Goal: Transaction & Acquisition: Purchase product/service

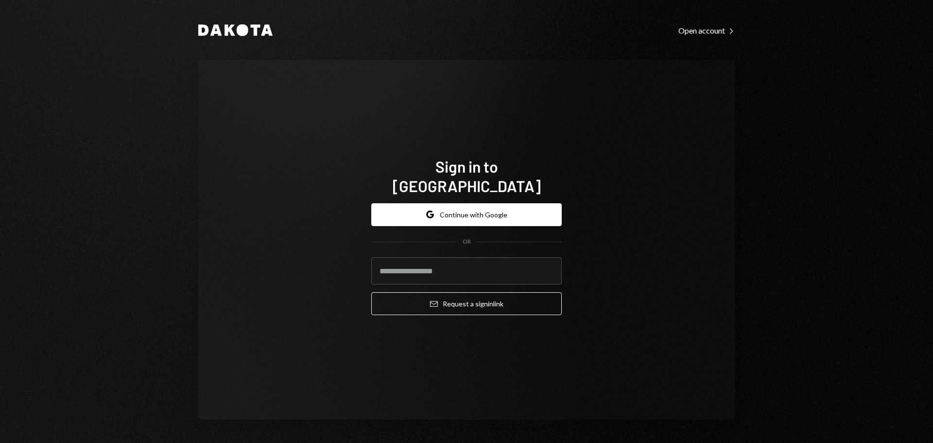
type input "**********"
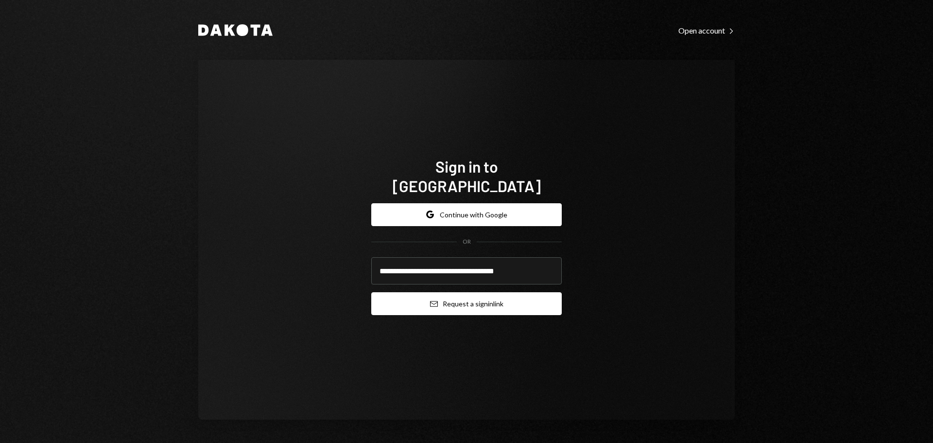
click at [467, 298] on button "Email Request a sign in link" at bounding box center [466, 303] width 191 height 23
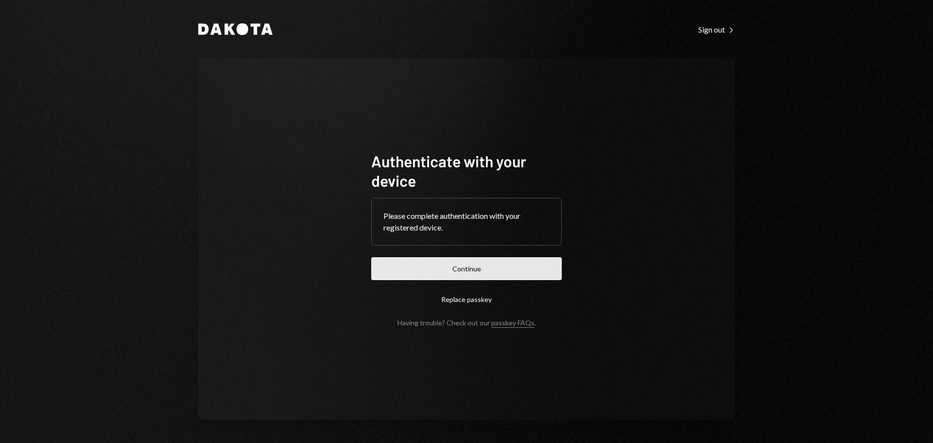
click at [476, 272] on button "Continue" at bounding box center [466, 268] width 191 height 23
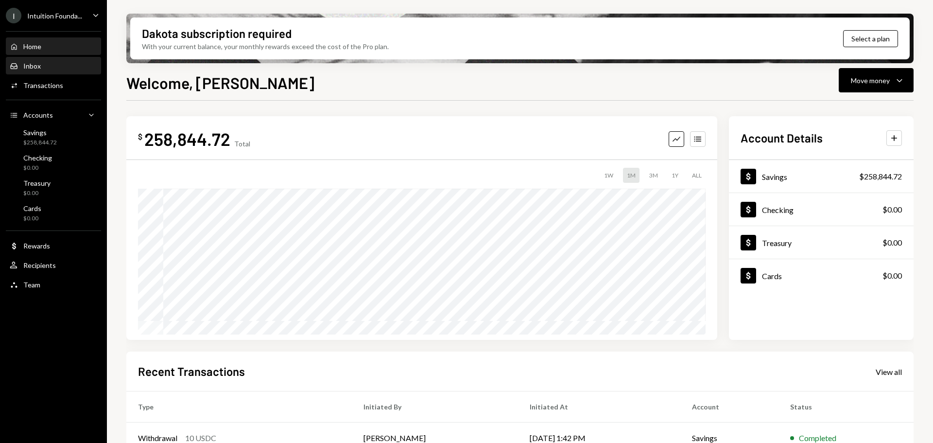
click at [31, 67] on div "Inbox" at bounding box center [31, 66] width 17 height 8
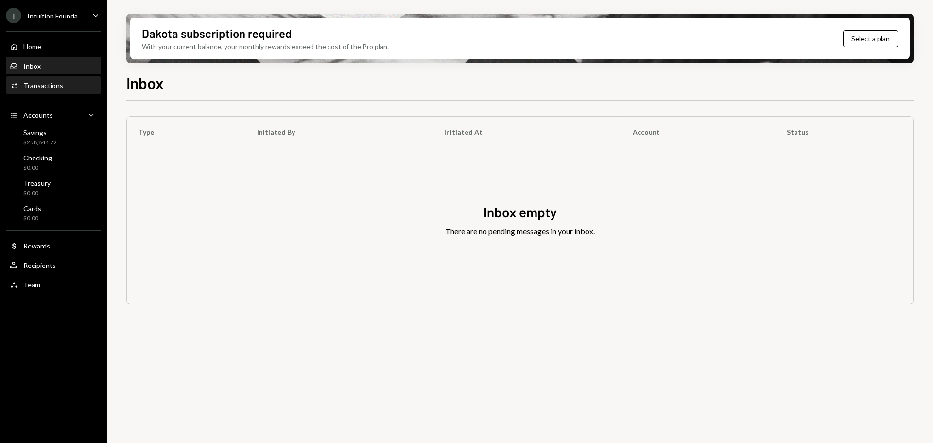
click at [48, 85] on div "Transactions" at bounding box center [43, 85] width 40 height 8
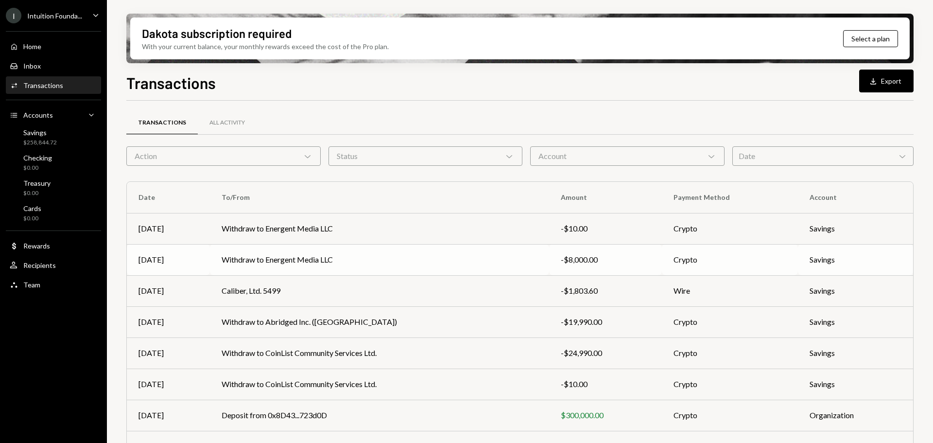
click at [491, 265] on td "Withdraw to Energent Media LLC" at bounding box center [379, 259] width 339 height 31
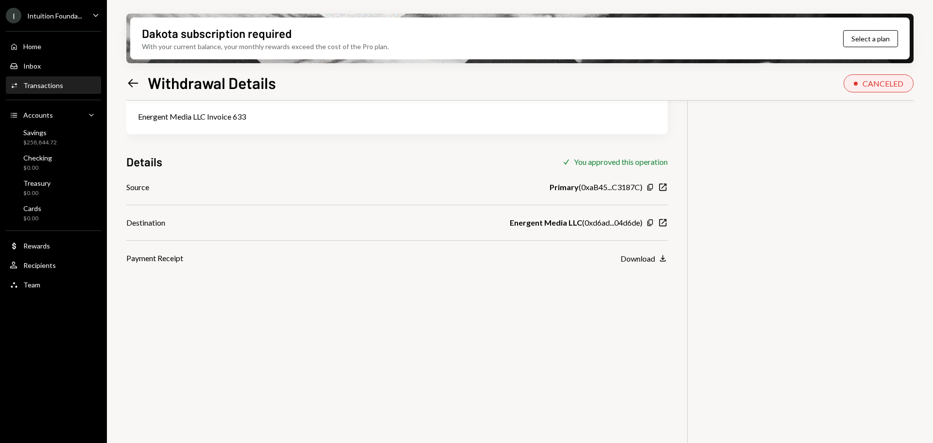
scroll to position [29, 0]
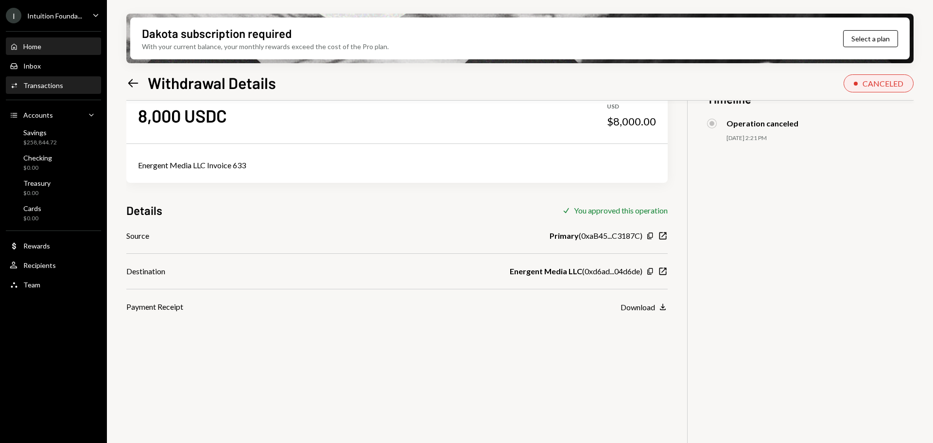
click at [53, 45] on div "Home Home" at bounding box center [53, 46] width 87 height 9
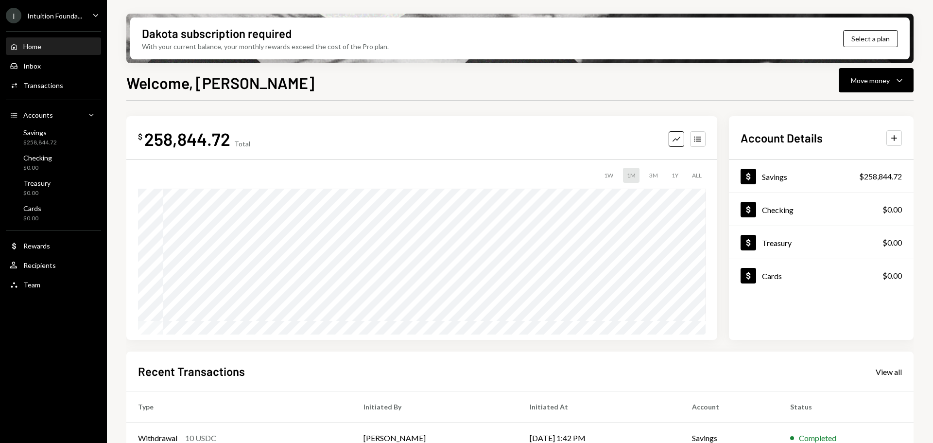
click at [858, 94] on div "Welcome, Daphnie Move money Caret Down $ 258,844.72 Total Graph Accounts 1W 1M …" at bounding box center [519, 285] width 787 height 429
click at [858, 84] on div "Move money" at bounding box center [870, 80] width 39 height 10
click at [840, 115] on div "Withdraw Send" at bounding box center [861, 110] width 97 height 22
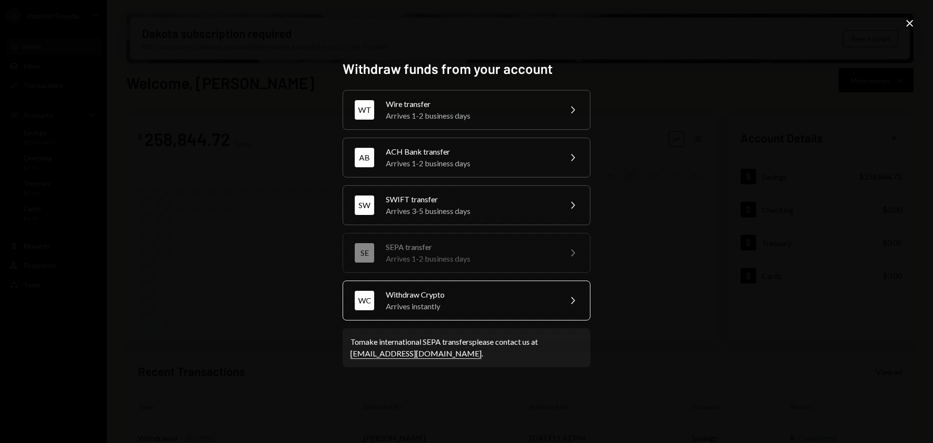
click at [521, 307] on div "Arrives instantly" at bounding box center [470, 306] width 169 height 12
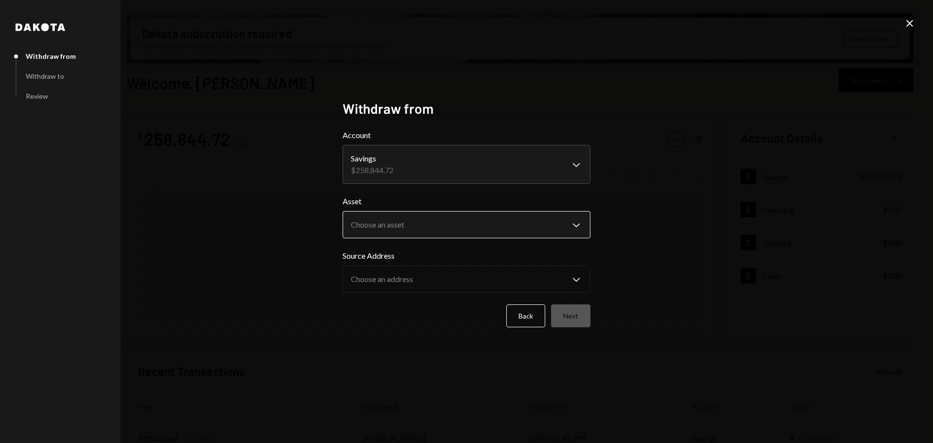
click at [402, 226] on body "I Intuition Founda... Caret Down Home Home Inbox Inbox Activities Transactions …" at bounding box center [466, 221] width 933 height 443
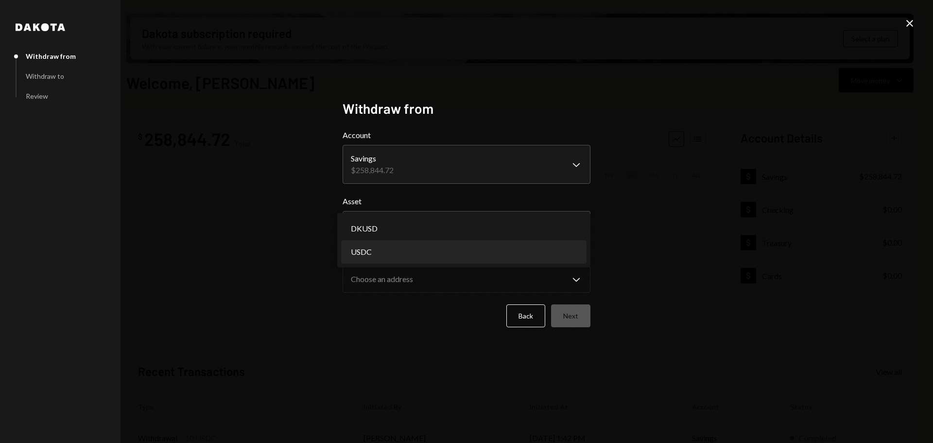
select select "****"
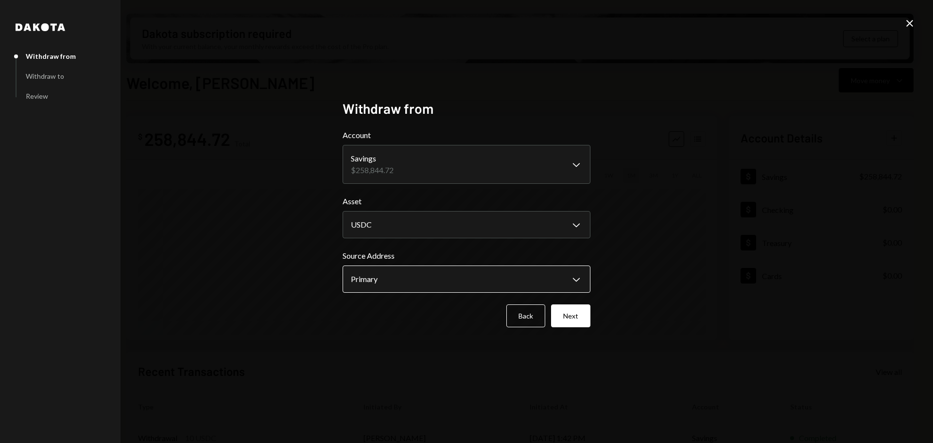
click at [400, 270] on body "I Intuition Founda... Caret Down Home Home Inbox Inbox Activities Transactions …" at bounding box center [466, 221] width 933 height 443
click at [563, 322] on button "Next" at bounding box center [570, 315] width 39 height 23
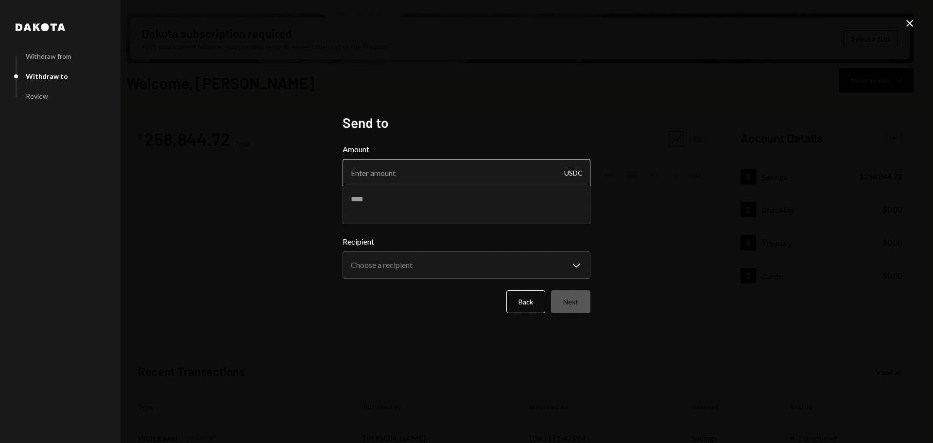
click at [452, 165] on input "Amount" at bounding box center [467, 172] width 248 height 27
type input "7990"
click at [413, 205] on textarea at bounding box center [467, 204] width 248 height 39
type textarea "**********"
click at [484, 265] on body "I Intuition Founda... Caret Down Home Home Inbox Inbox Activities Transactions …" at bounding box center [466, 221] width 933 height 443
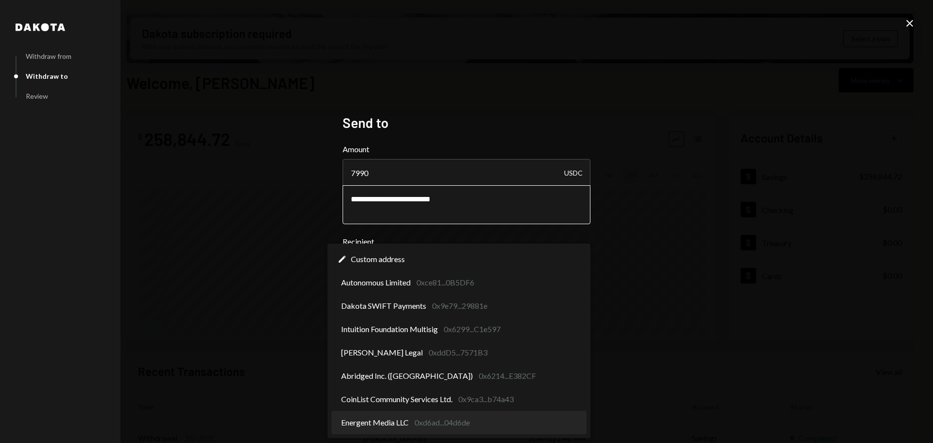
select select "**********"
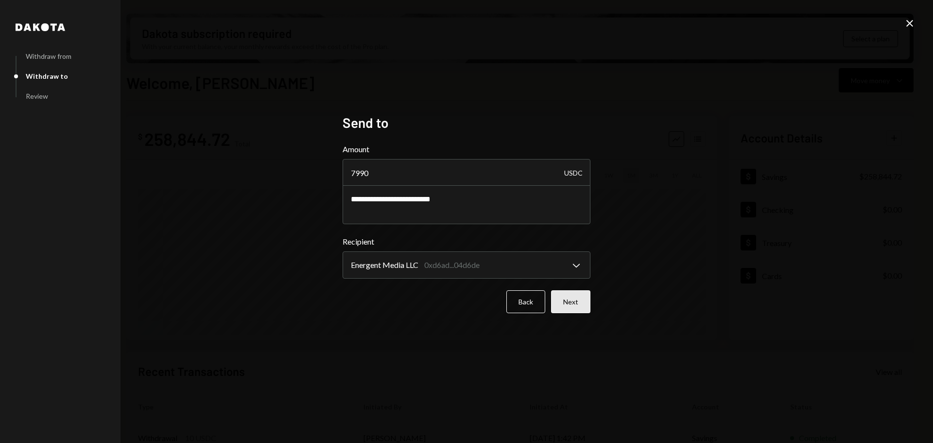
click at [581, 305] on button "Next" at bounding box center [570, 301] width 39 height 23
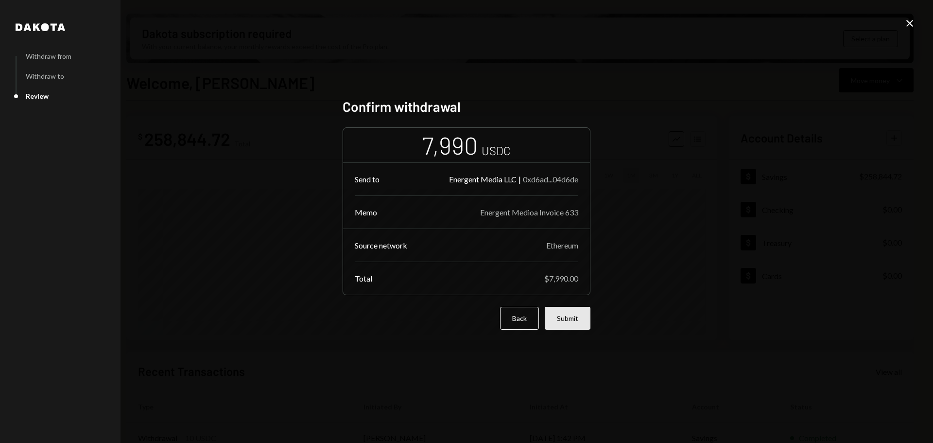
click at [560, 319] on button "Submit" at bounding box center [568, 318] width 46 height 23
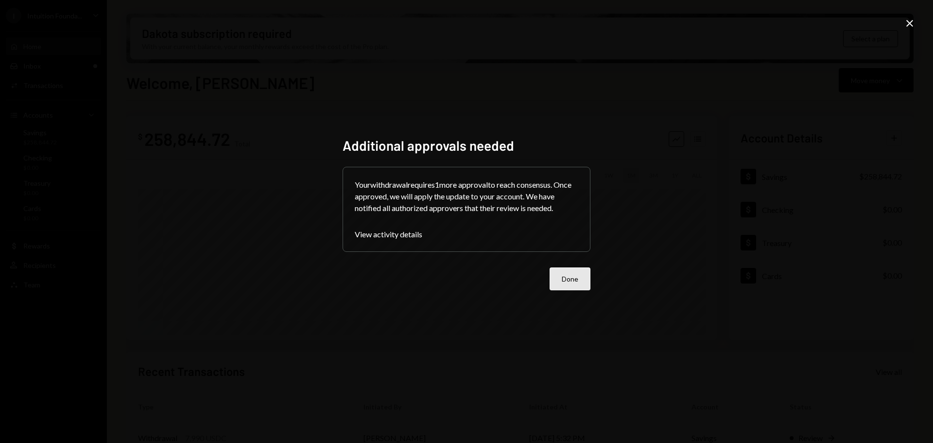
click at [570, 282] on button "Done" at bounding box center [570, 278] width 41 height 23
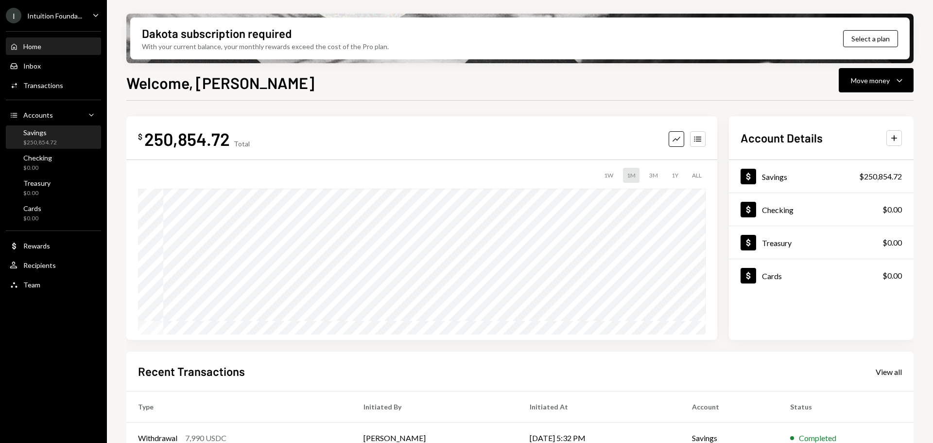
click at [63, 137] on div "Savings $250,854.72" at bounding box center [53, 137] width 87 height 18
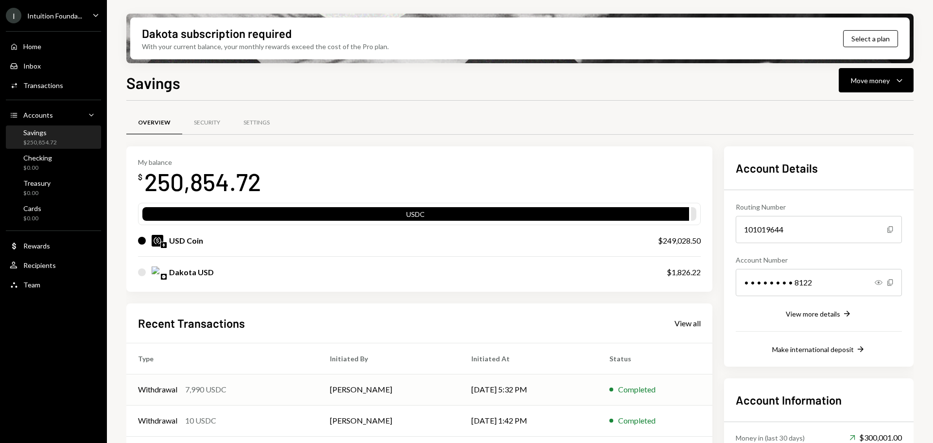
click at [290, 383] on td "Withdrawal 7,990 USDC" at bounding box center [222, 389] width 192 height 31
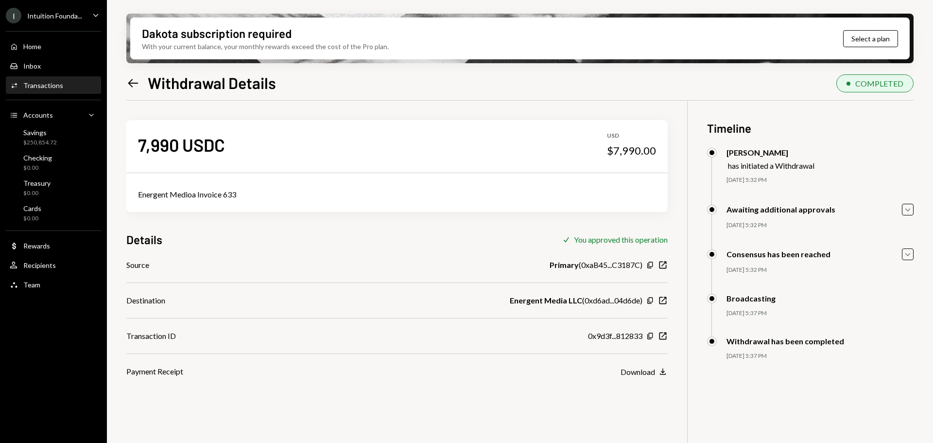
click at [668, 332] on div "7,990 USDC USD $7,990.00 Energent Medioa Invoice 633 Details Check You approved…" at bounding box center [519, 322] width 787 height 443
click at [659, 339] on icon "New Window" at bounding box center [663, 336] width 10 height 10
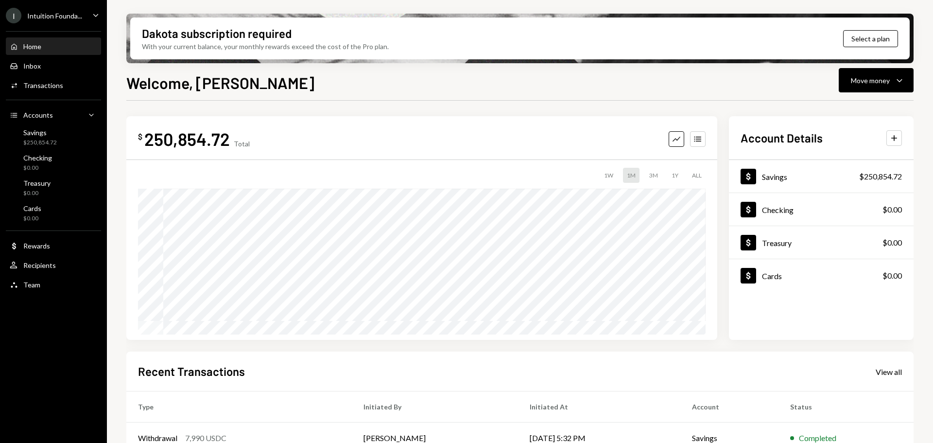
click at [61, 22] on div "I Intuition Founda..." at bounding box center [44, 16] width 76 height 16
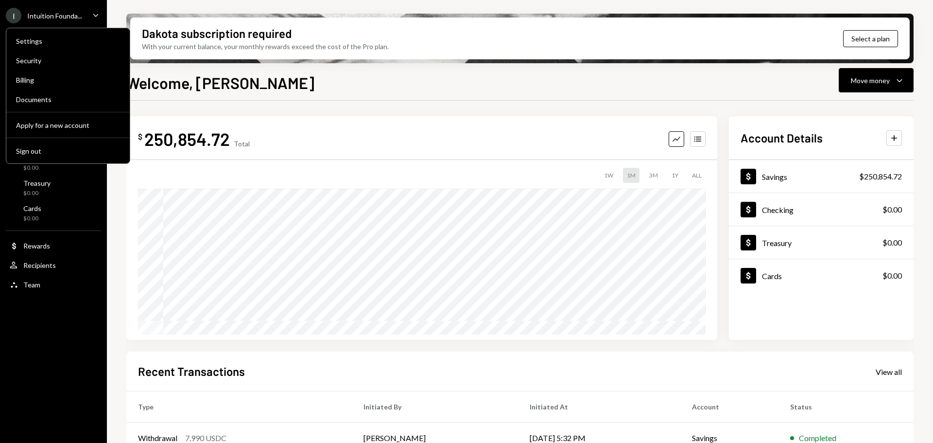
click at [69, 21] on div "I Intuition Founda..." at bounding box center [44, 16] width 76 height 16
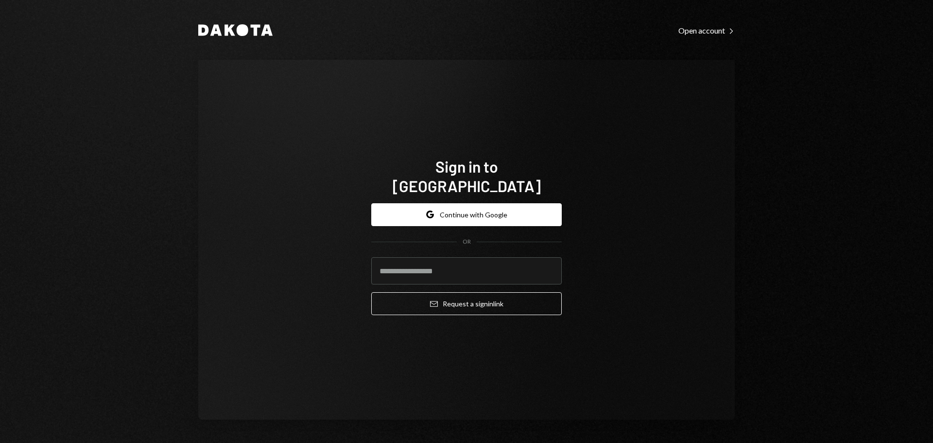
type input "**********"
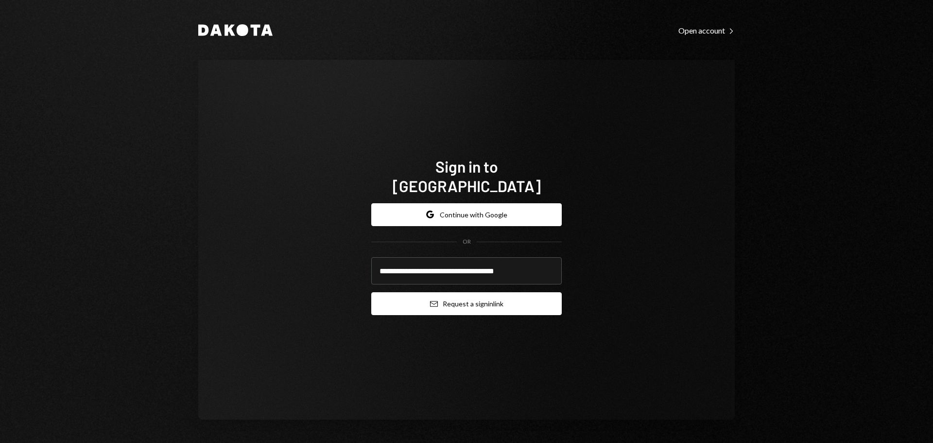
click at [471, 296] on button "Email Request a sign in link" at bounding box center [466, 303] width 191 height 23
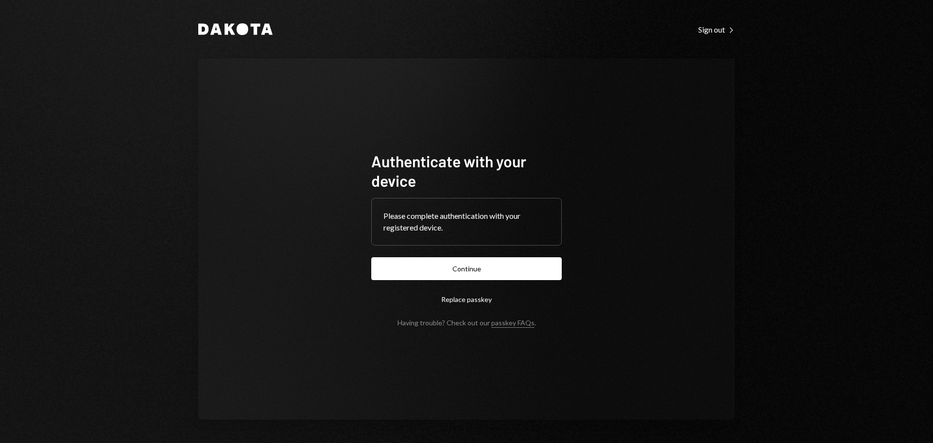
click at [444, 262] on button "Continue" at bounding box center [466, 268] width 191 height 23
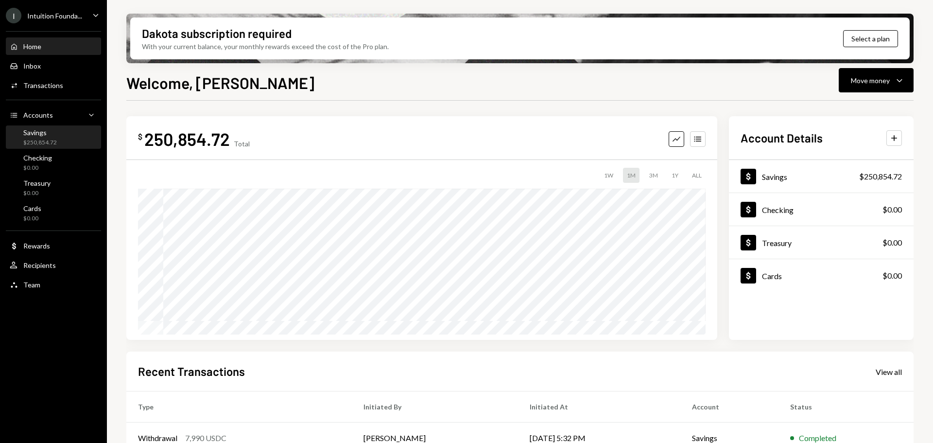
click at [19, 139] on div "Savings $250,854.72" at bounding box center [33, 137] width 47 height 18
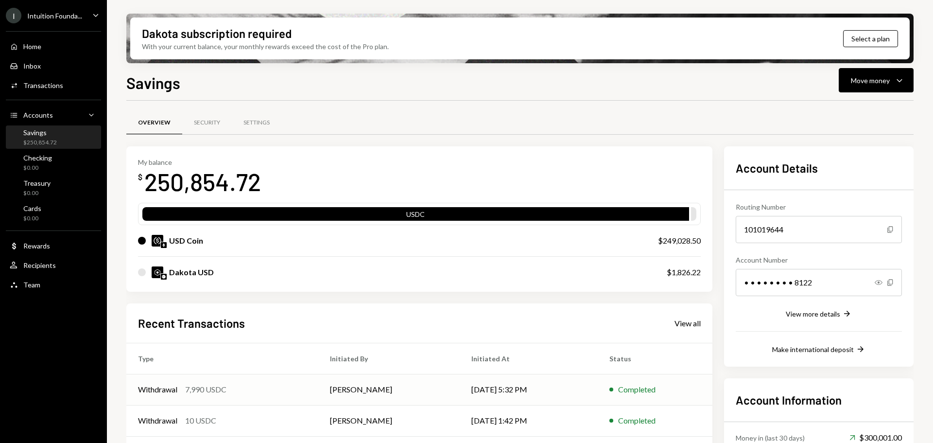
click at [302, 388] on div "Withdrawal 7,990 USDC" at bounding box center [222, 389] width 169 height 12
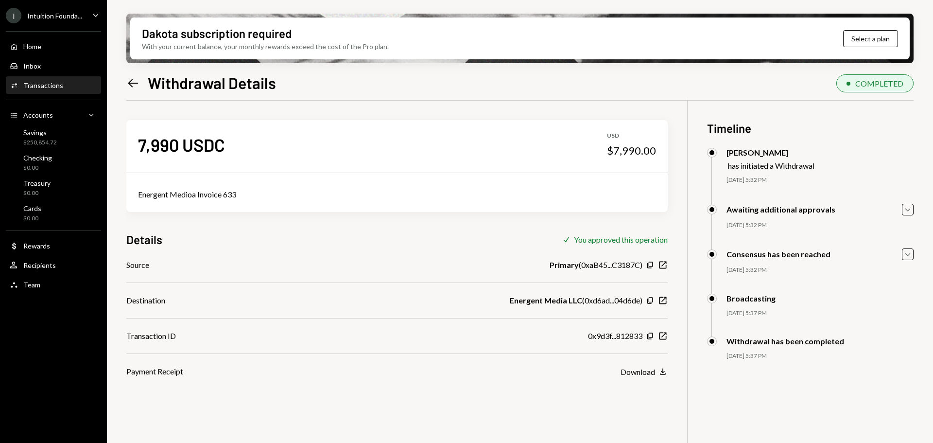
click at [663, 330] on div "0x9d3f...812833 Copy New Window" at bounding box center [628, 336] width 80 height 12
click at [664, 333] on icon "button" at bounding box center [663, 335] width 7 height 7
